Goal: Navigation & Orientation: Find specific page/section

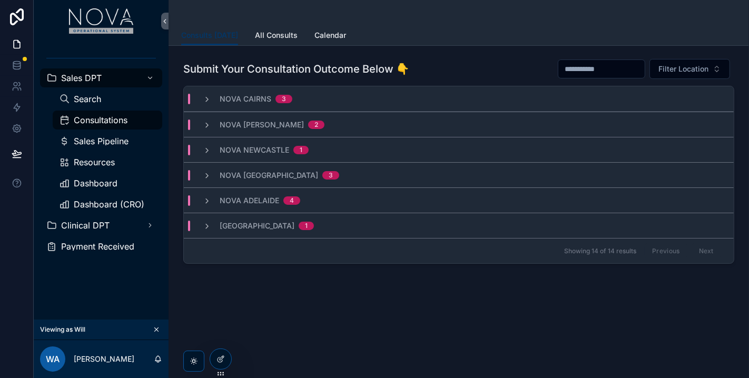
click at [101, 193] on div "Dashboard" at bounding box center [107, 183] width 122 height 21
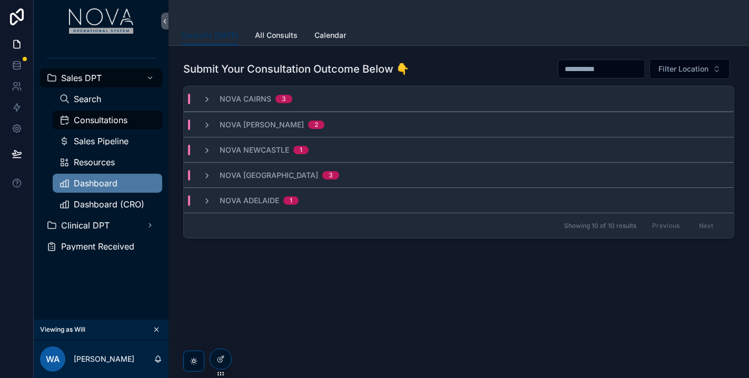
click at [114, 184] on span "Dashboard" at bounding box center [96, 183] width 44 height 8
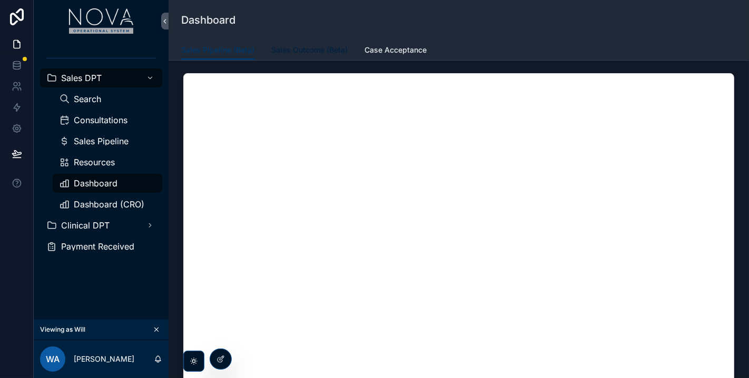
click at [325, 52] on span "Sales Outcome (Beta)" at bounding box center [309, 50] width 76 height 11
click at [399, 55] on span "Case Acceptance" at bounding box center [396, 50] width 62 height 11
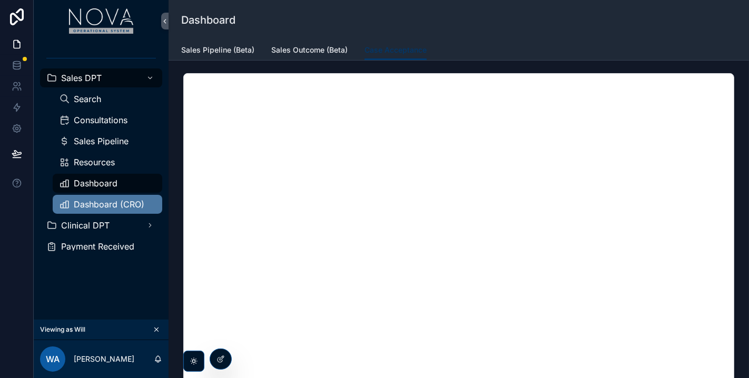
click at [136, 206] on span "Dashboard (CRO)" at bounding box center [109, 204] width 71 height 8
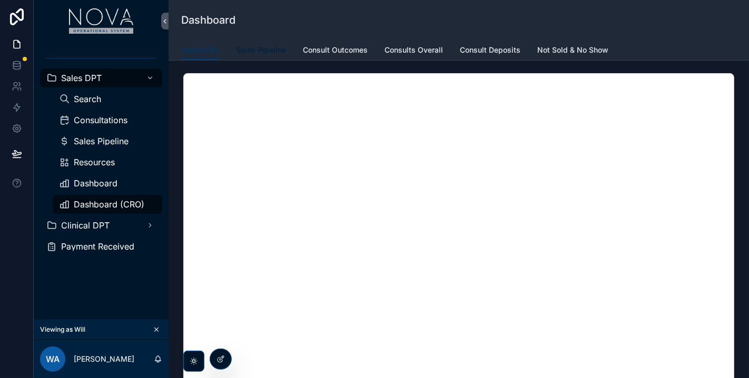
click at [260, 48] on span "Sales Pipeline" at bounding box center [261, 50] width 50 height 11
click at [346, 46] on span "Consult Outcomes" at bounding box center [335, 50] width 65 height 11
click at [408, 51] on span "Consults Overall" at bounding box center [414, 50] width 58 height 11
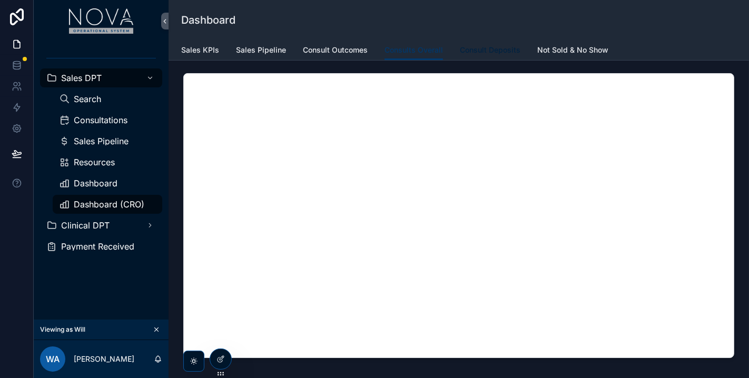
click at [489, 46] on span "Consult Deposits" at bounding box center [490, 50] width 61 height 11
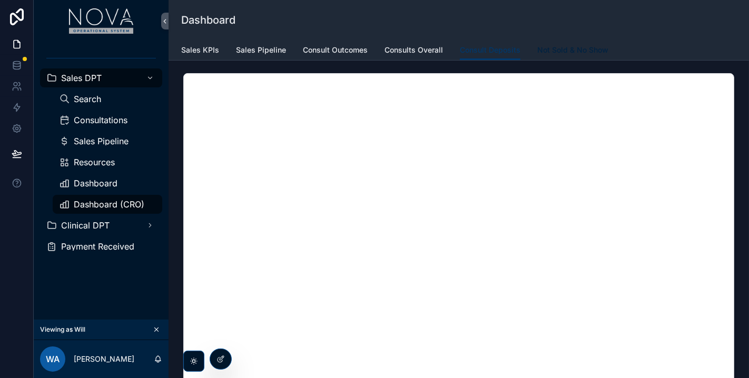
click at [583, 52] on span "Not Sold & No Show" at bounding box center [572, 50] width 71 height 11
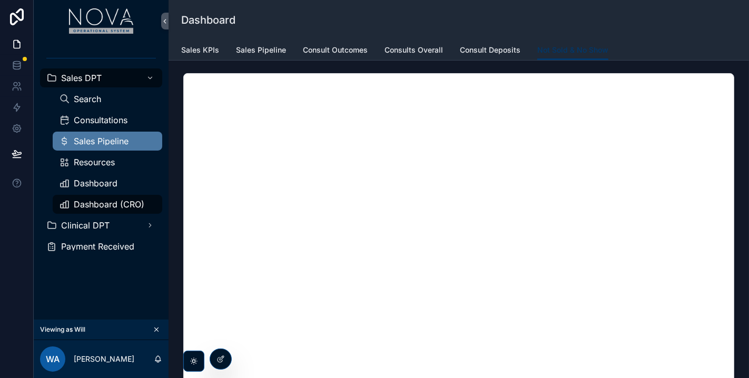
click at [105, 143] on span "Sales Pipeline" at bounding box center [101, 141] width 55 height 8
